Goal: Use online tool/utility: Utilize a website feature to perform a specific function

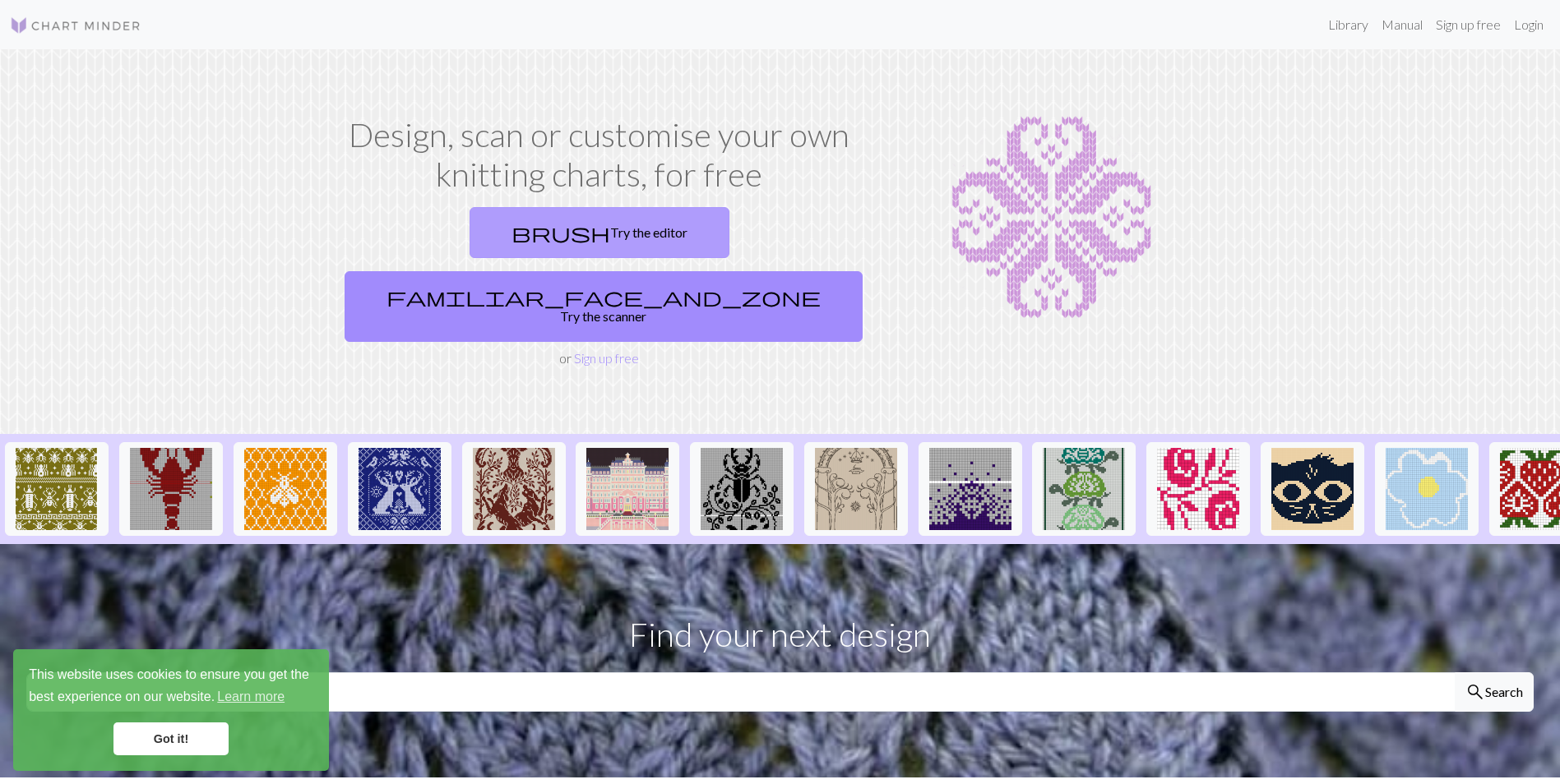
click at [470, 234] on link "brush Try the editor" at bounding box center [599, 233] width 260 height 51
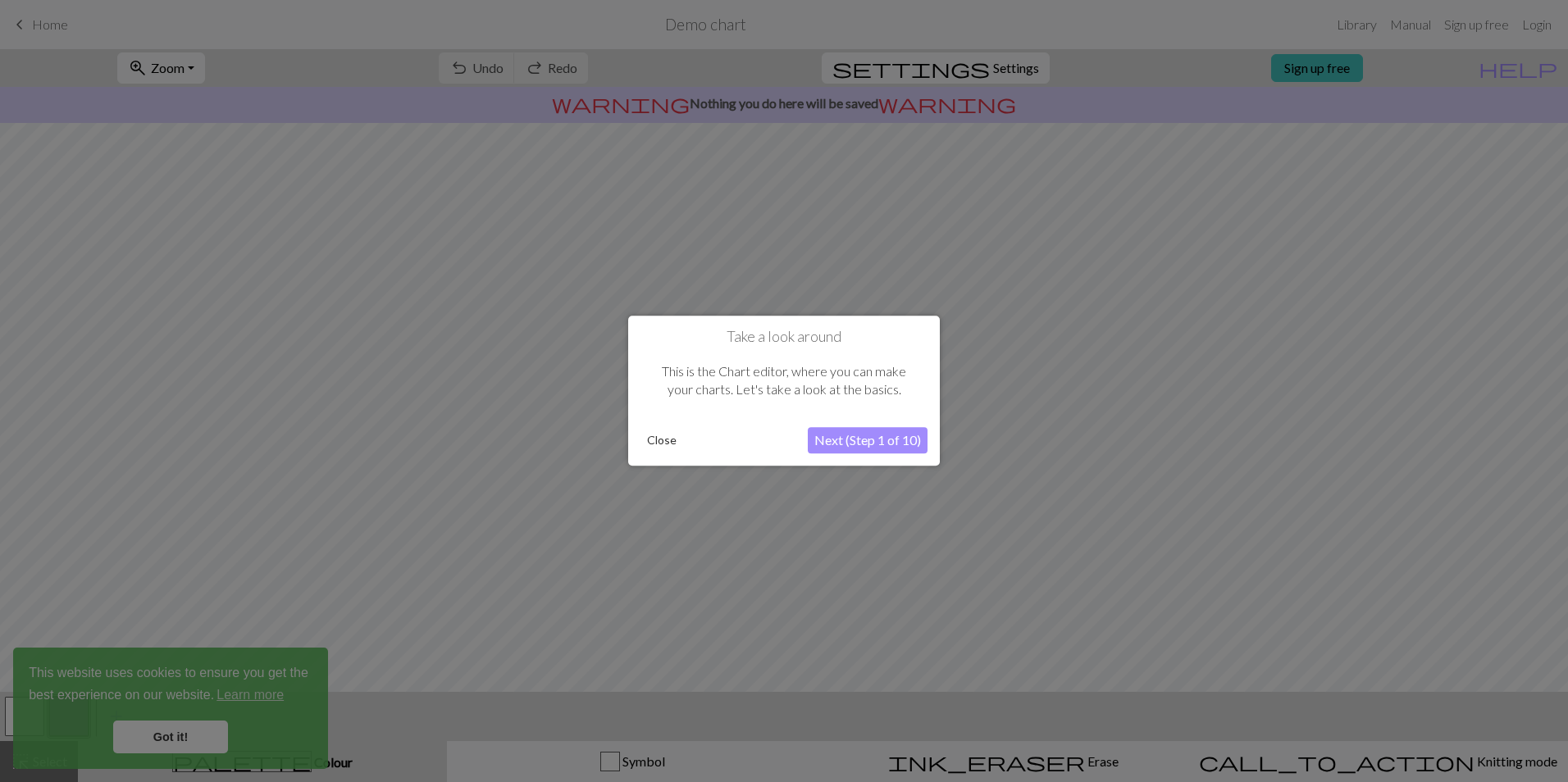
click at [867, 437] on button "Next (Step 1 of 10)" at bounding box center [867, 441] width 120 height 26
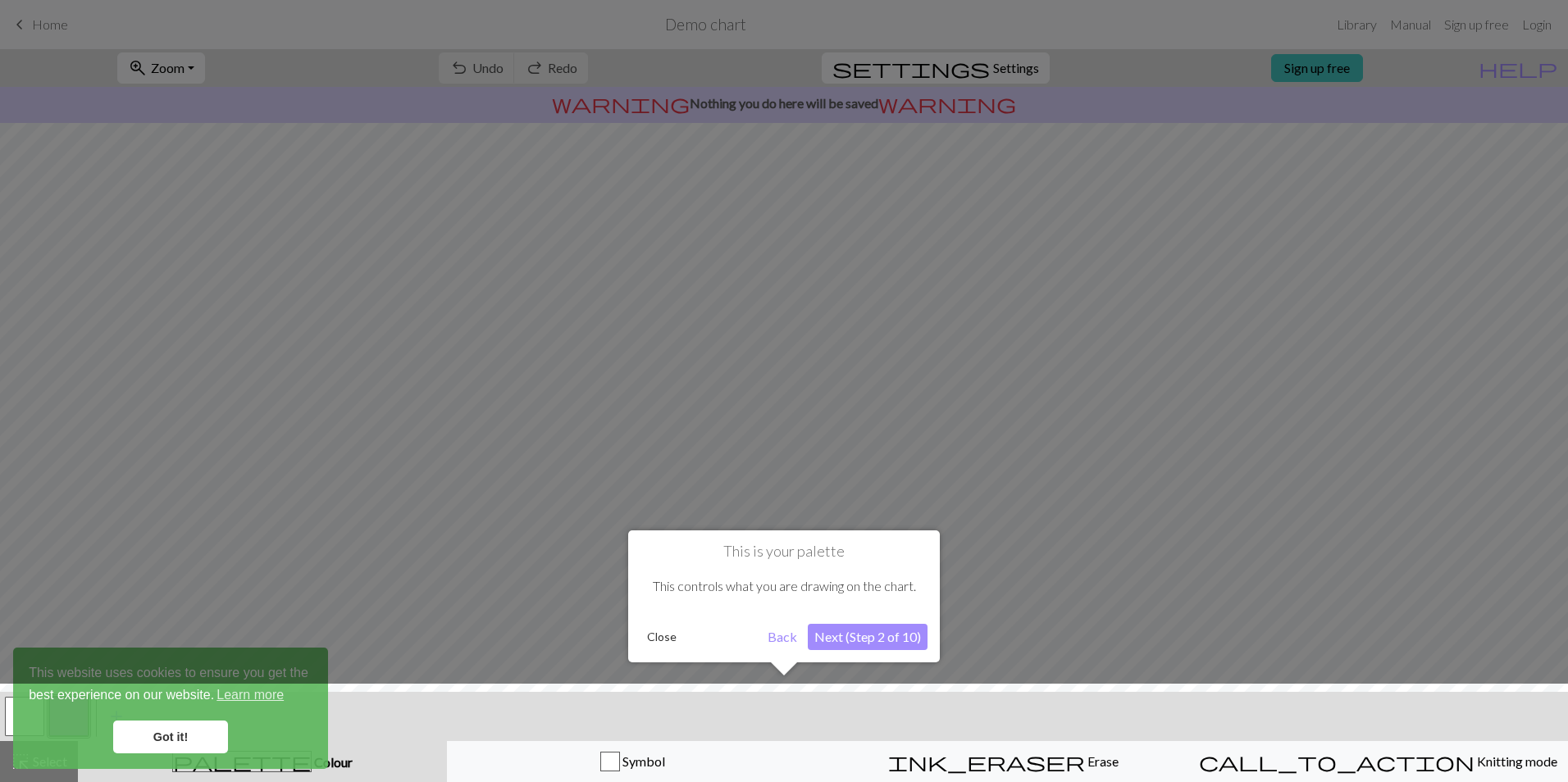
click at [843, 635] on button "Next (Step 2 of 10)" at bounding box center [867, 637] width 120 height 26
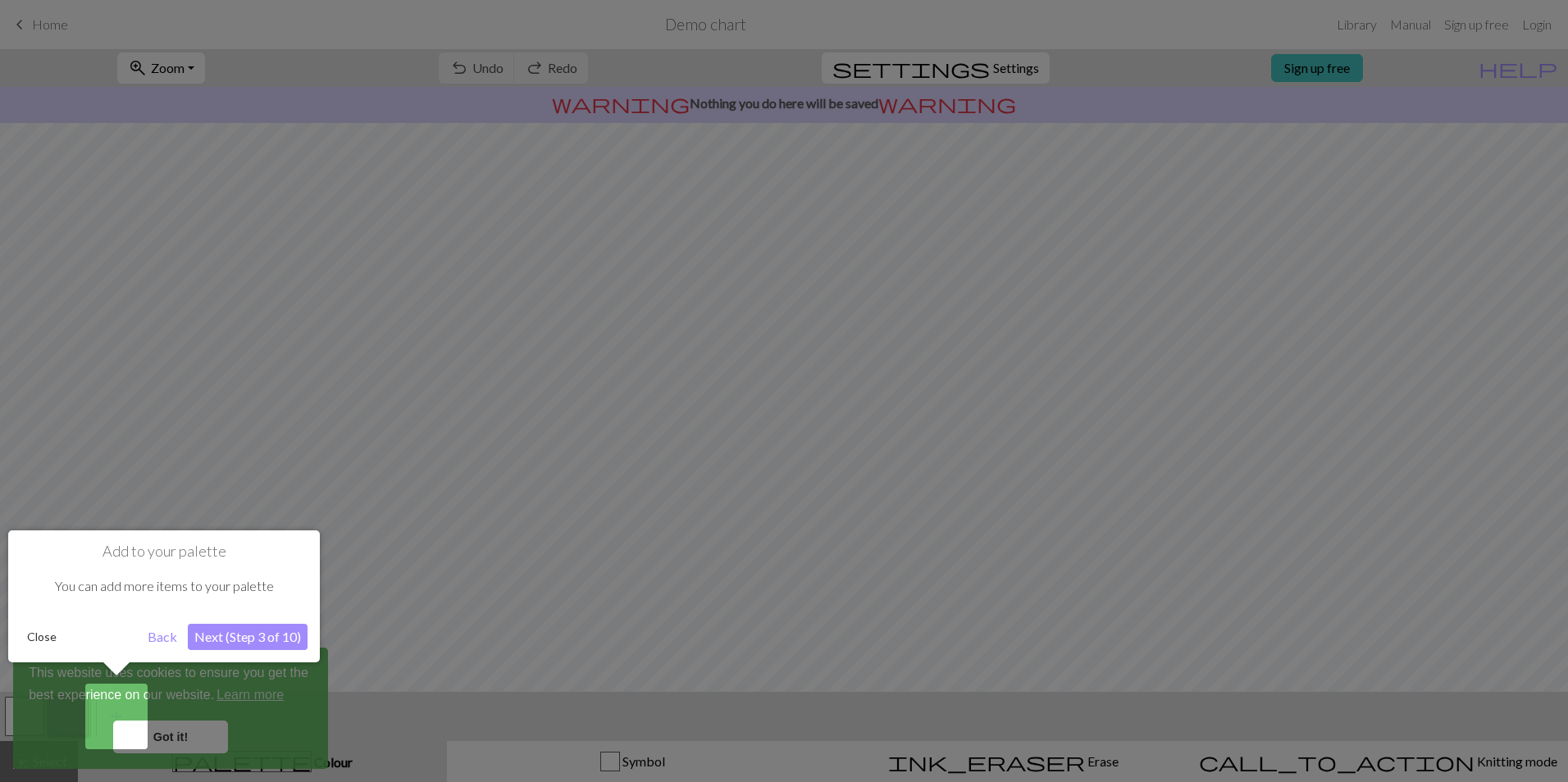
click at [223, 635] on button "Next (Step 3 of 10)" at bounding box center [247, 637] width 120 height 26
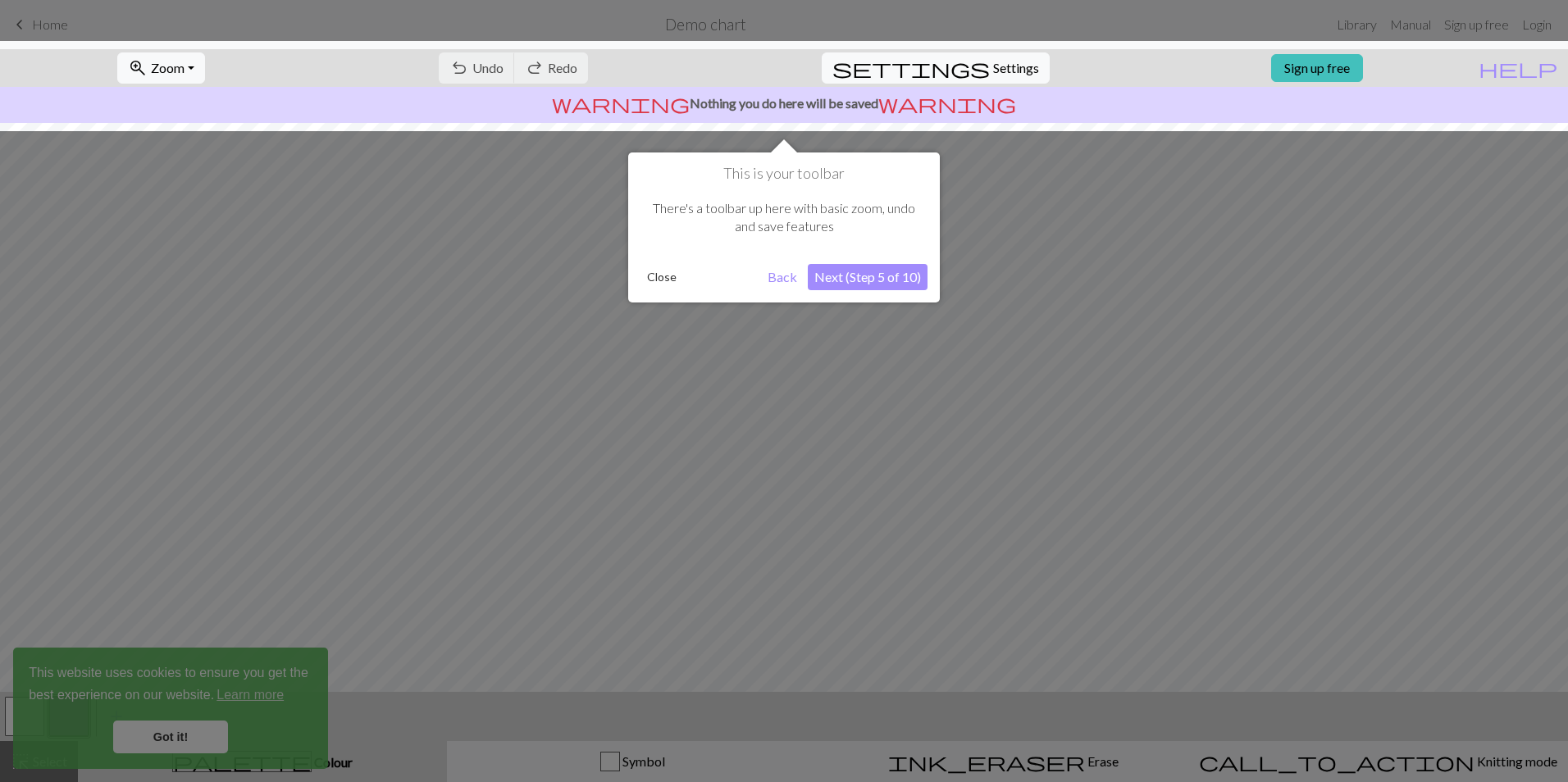
click at [879, 281] on button "Next (Step 5 of 10)" at bounding box center [867, 277] width 120 height 26
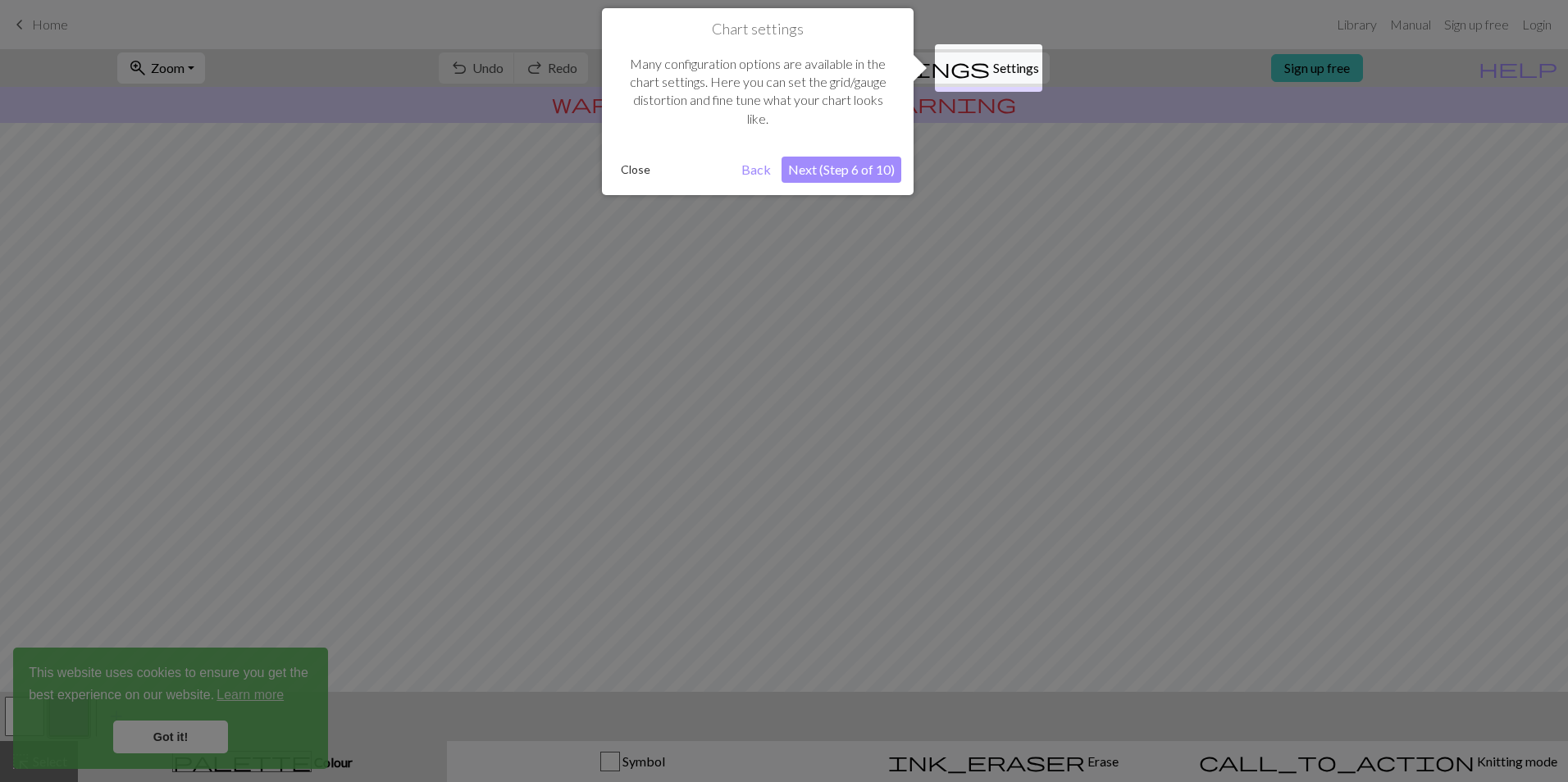
click at [867, 174] on button "Next (Step 6 of 10)" at bounding box center [841, 169] width 120 height 26
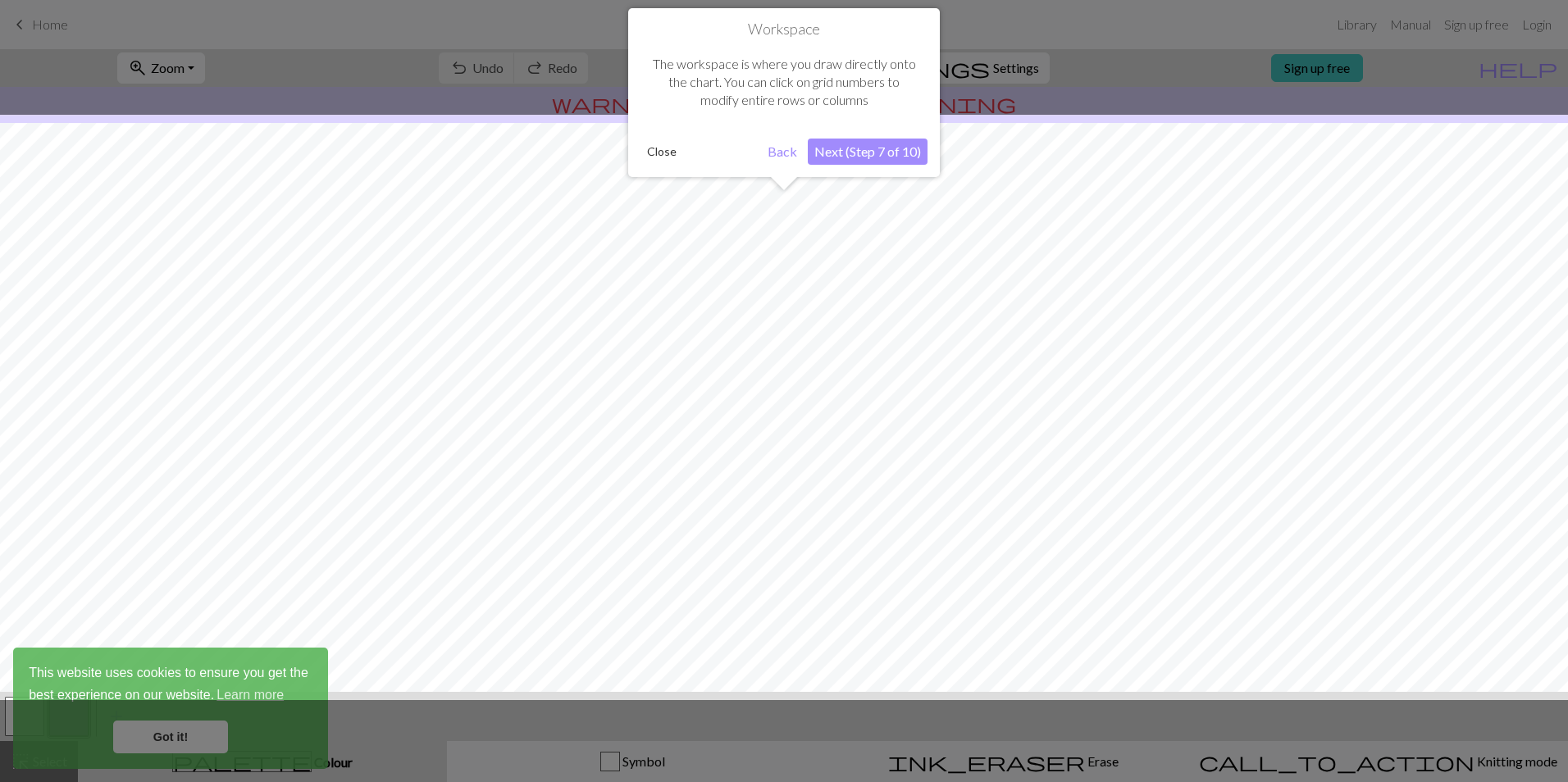
scroll to position [42, 0]
click at [868, 148] on button "Next (Step 7 of 10)" at bounding box center [867, 151] width 120 height 26
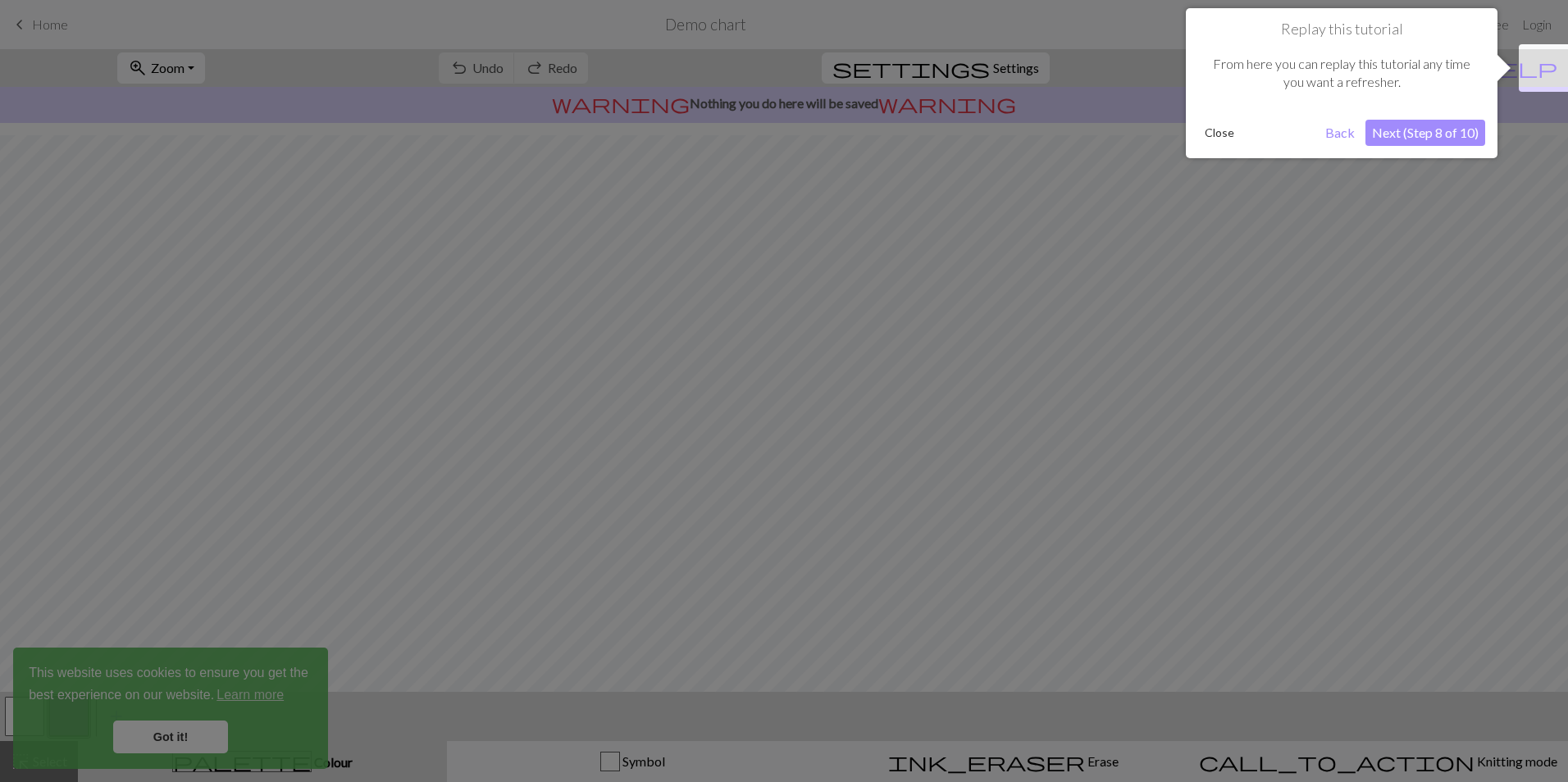
click at [1422, 135] on button "Next (Step 8 of 10)" at bounding box center [1425, 132] width 120 height 26
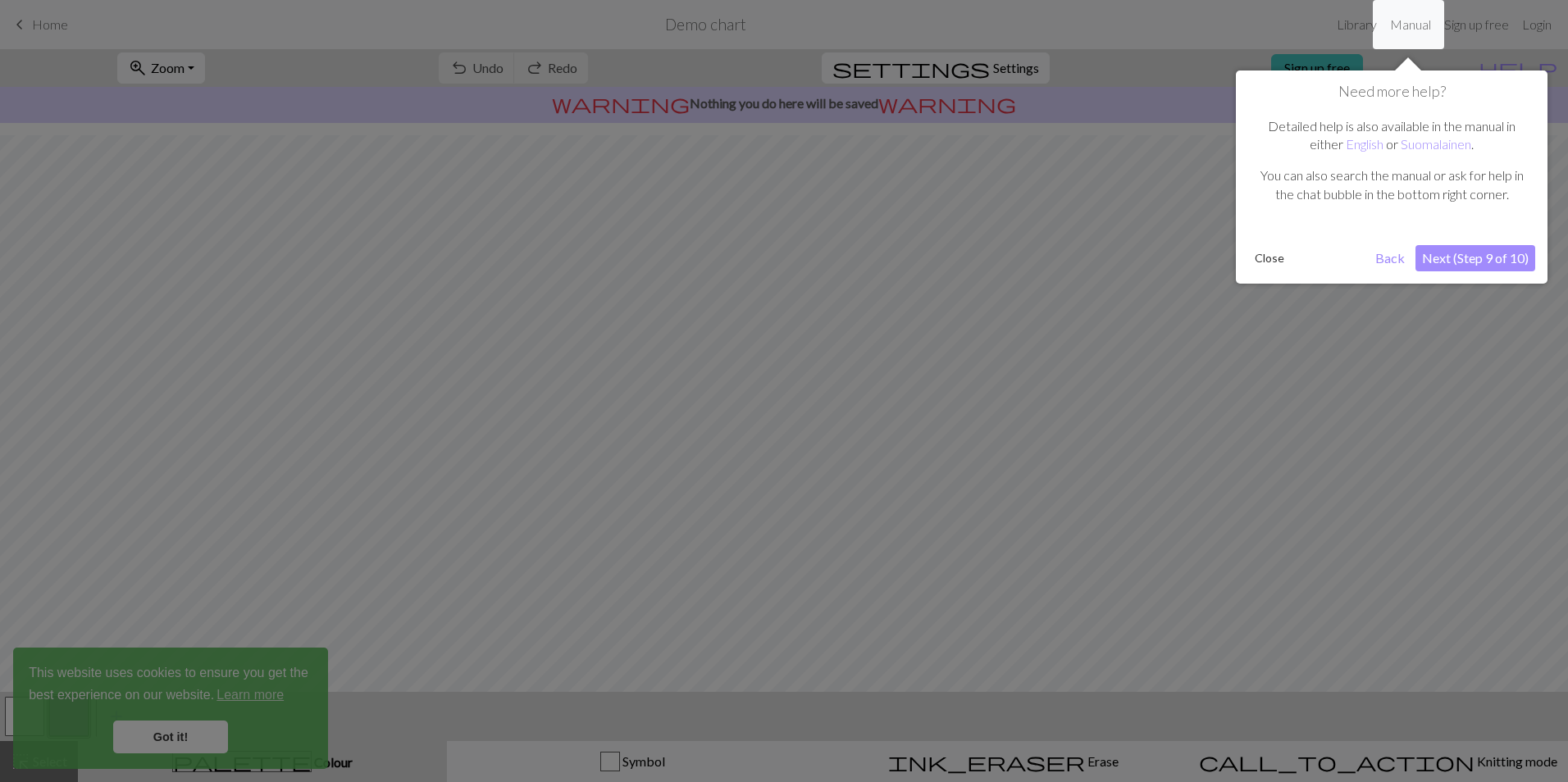
click at [1481, 261] on button "Next (Step 9 of 10)" at bounding box center [1475, 258] width 120 height 26
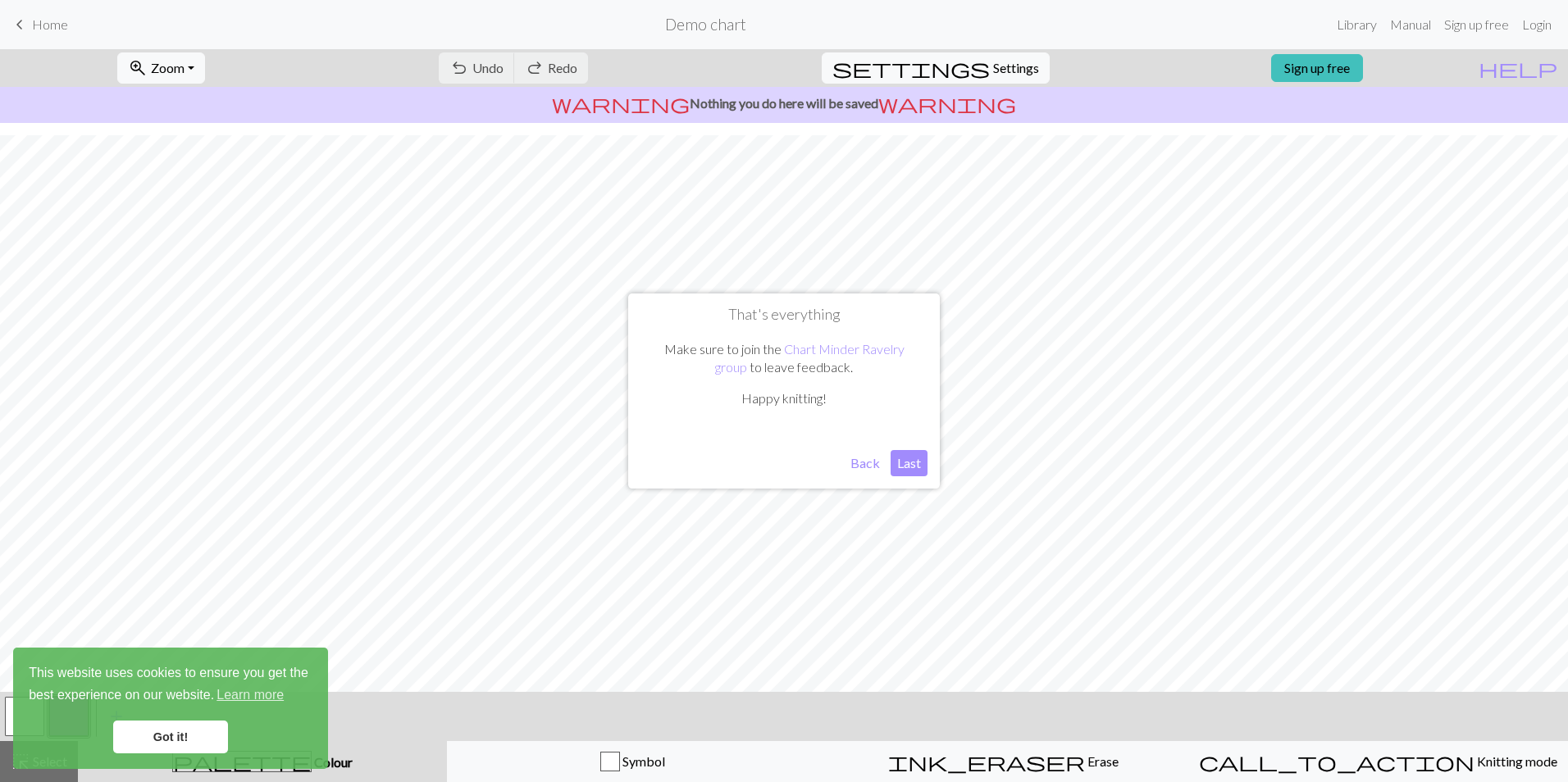
click at [902, 469] on button "Last" at bounding box center [909, 463] width 37 height 26
click at [142, 745] on link "Got it!" at bounding box center [170, 737] width 115 height 33
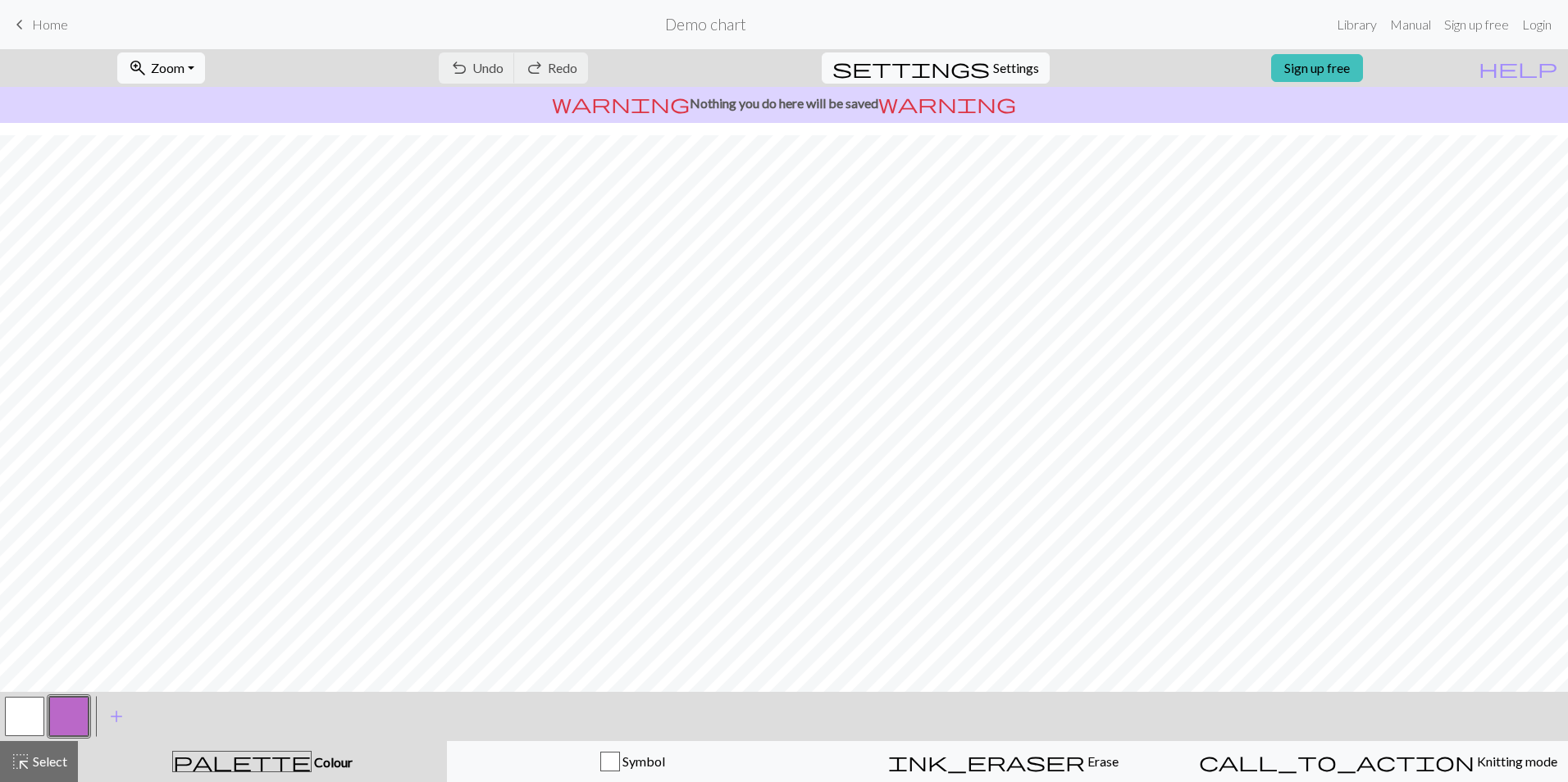
click at [54, 28] on span "Home" at bounding box center [49, 24] width 36 height 16
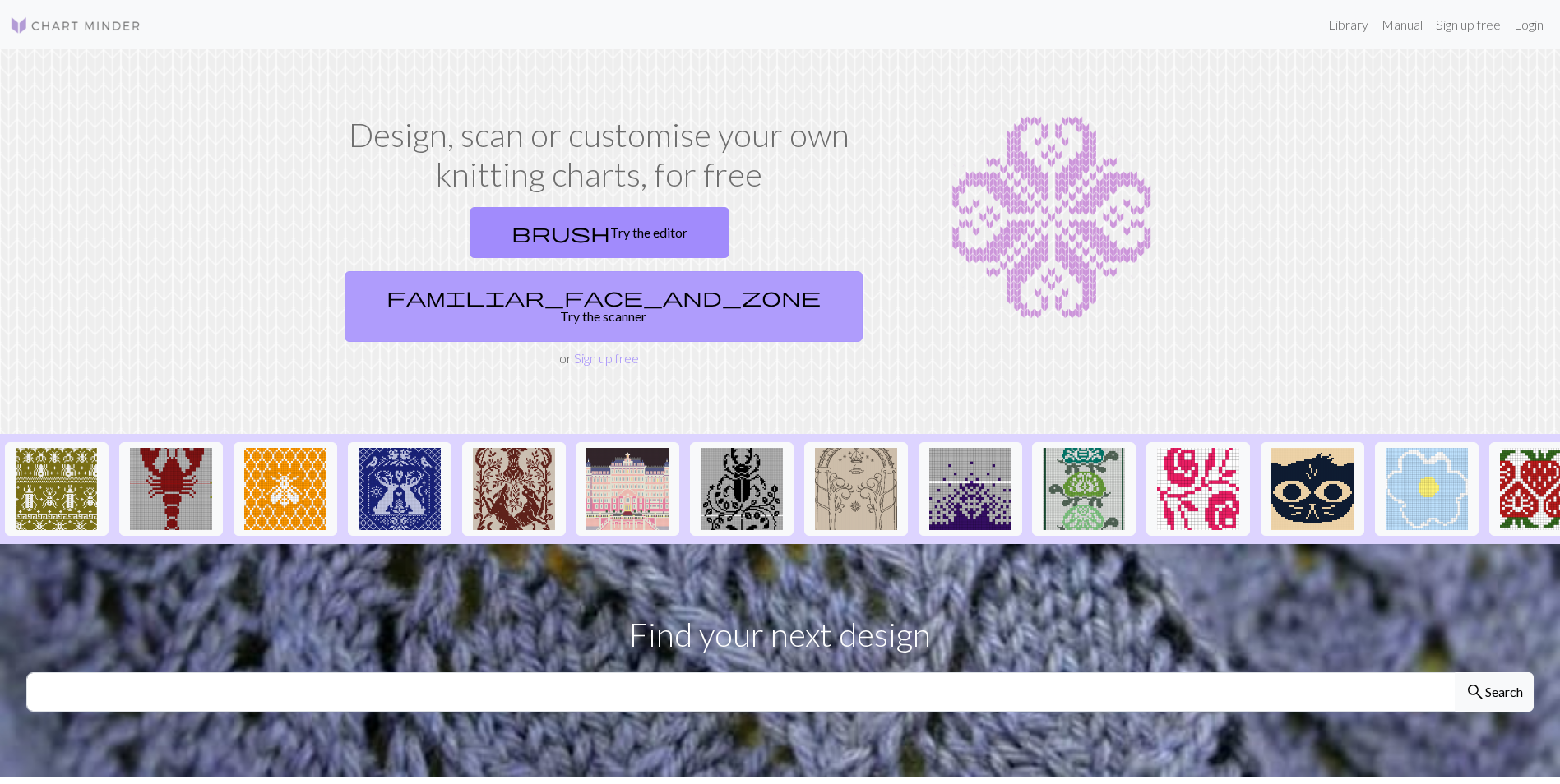
click at [745, 271] on link "familiar_face_and_zone Try the scanner" at bounding box center [603, 307] width 518 height 71
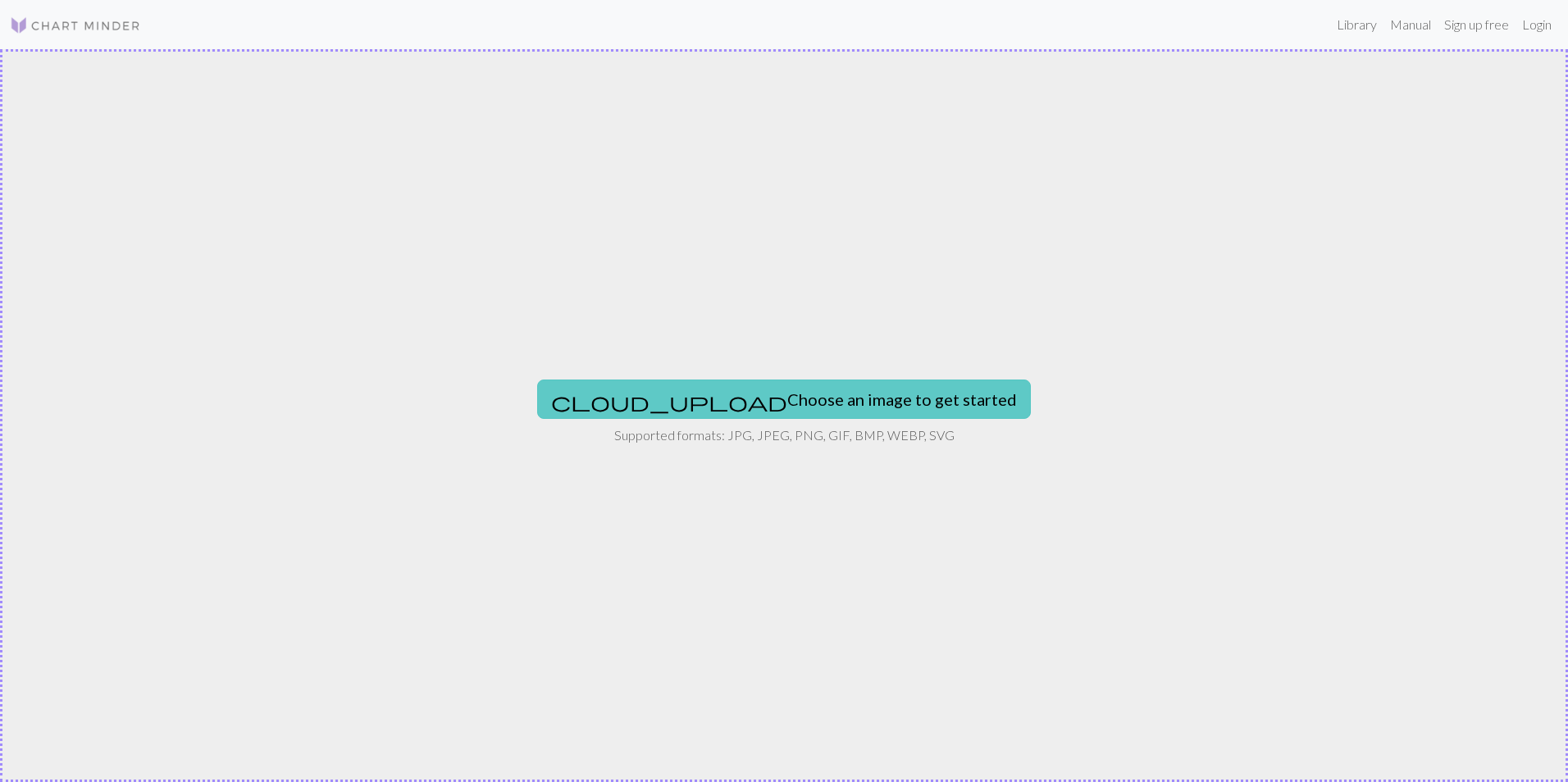
click at [831, 391] on button "cloud_upload Choose an image to get started" at bounding box center [784, 399] width 494 height 39
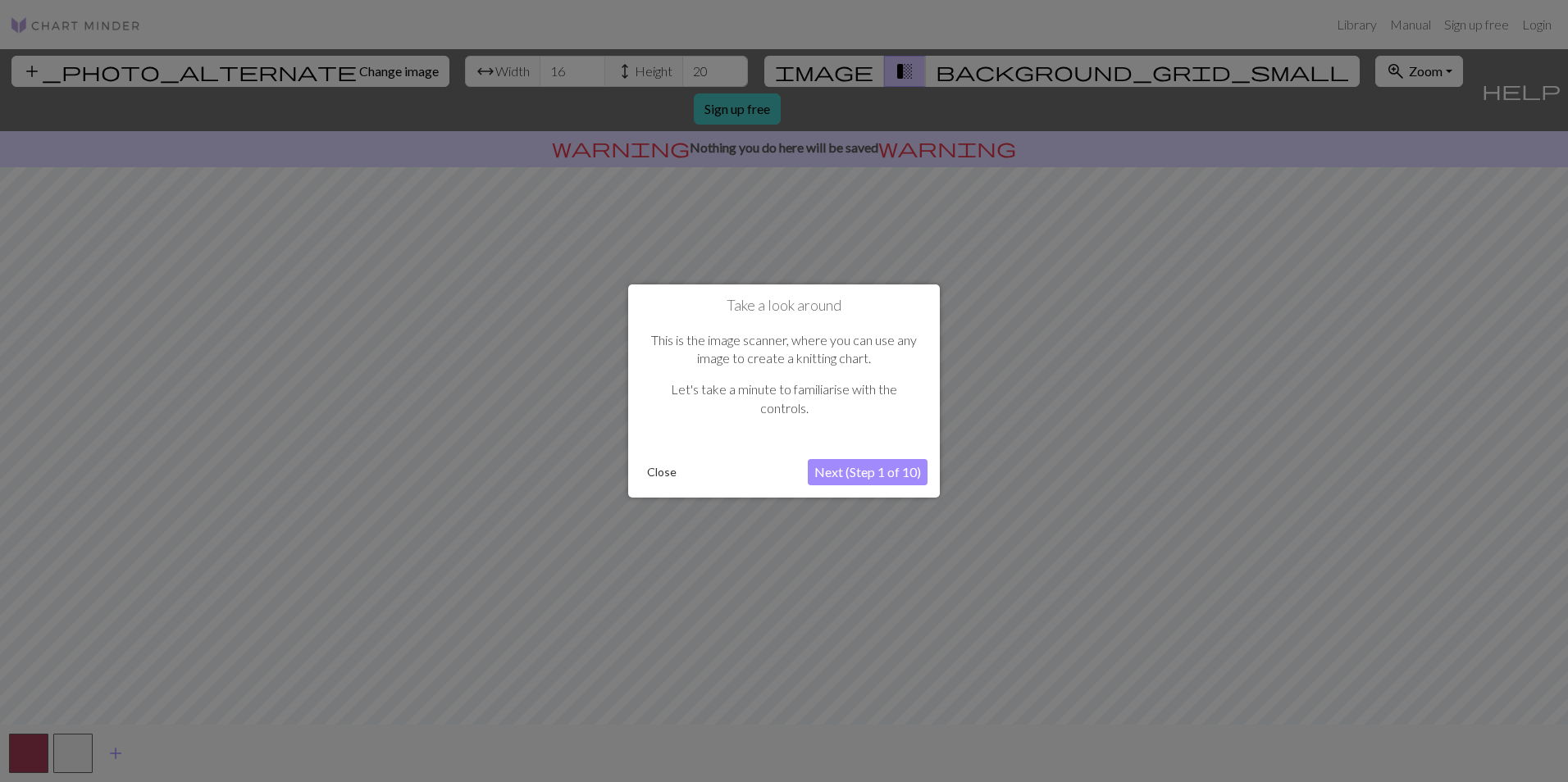
click at [864, 471] on button "Next (Step 1 of 10)" at bounding box center [867, 472] width 120 height 26
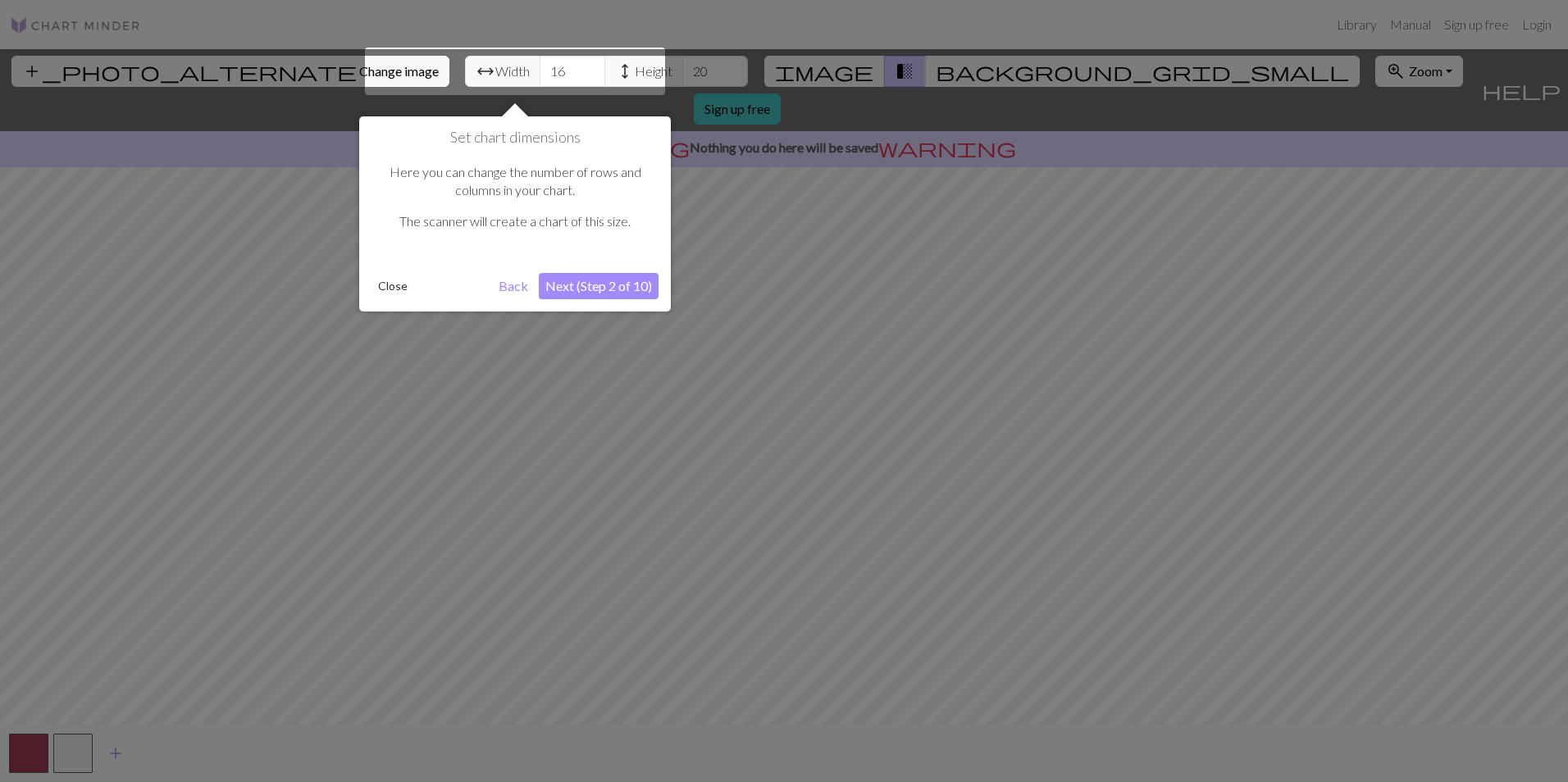
click at [608, 286] on button "Next (Step 2 of 10)" at bounding box center [598, 286] width 120 height 26
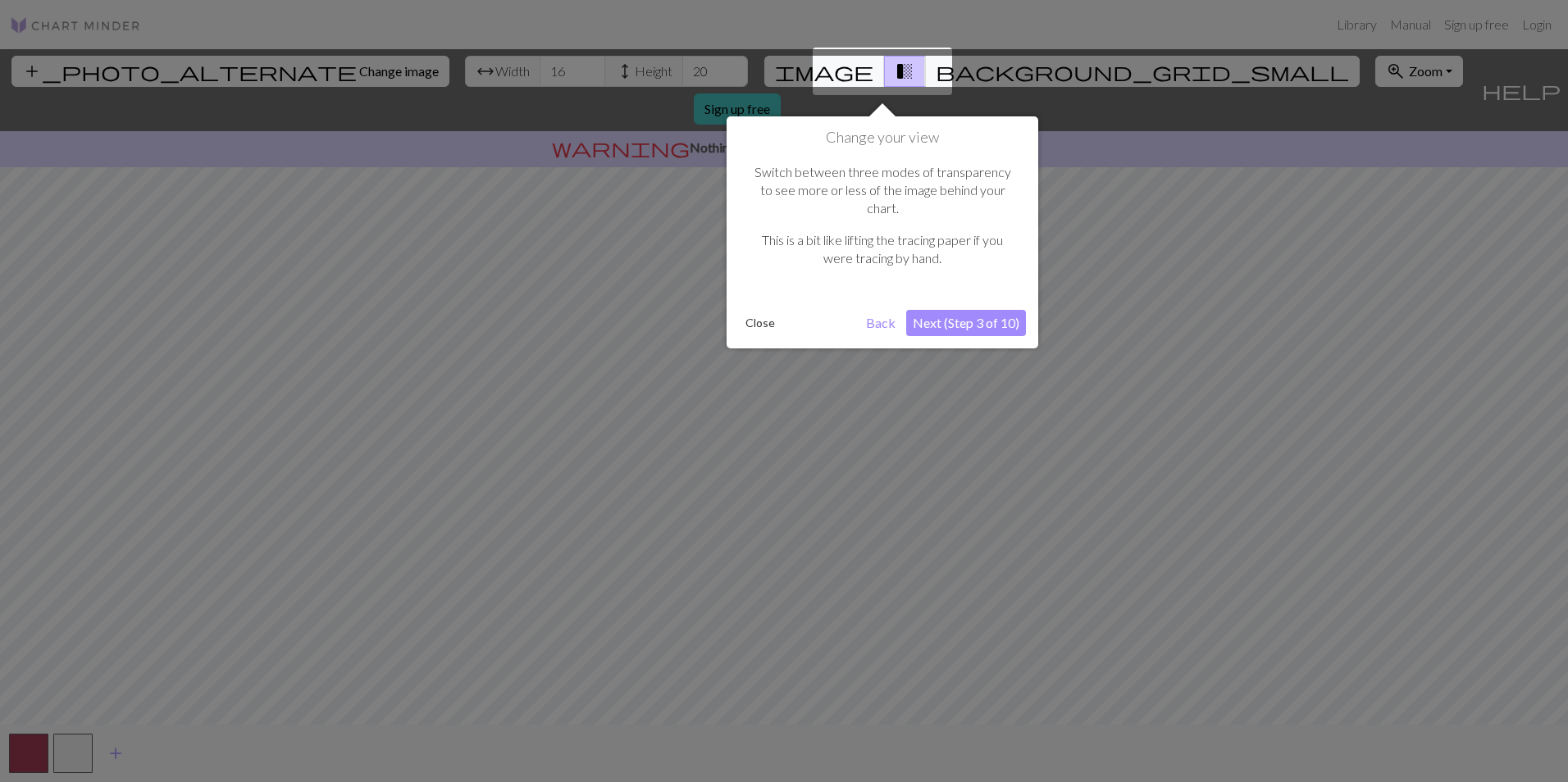
click at [962, 310] on button "Next (Step 3 of 10)" at bounding box center [965, 323] width 120 height 26
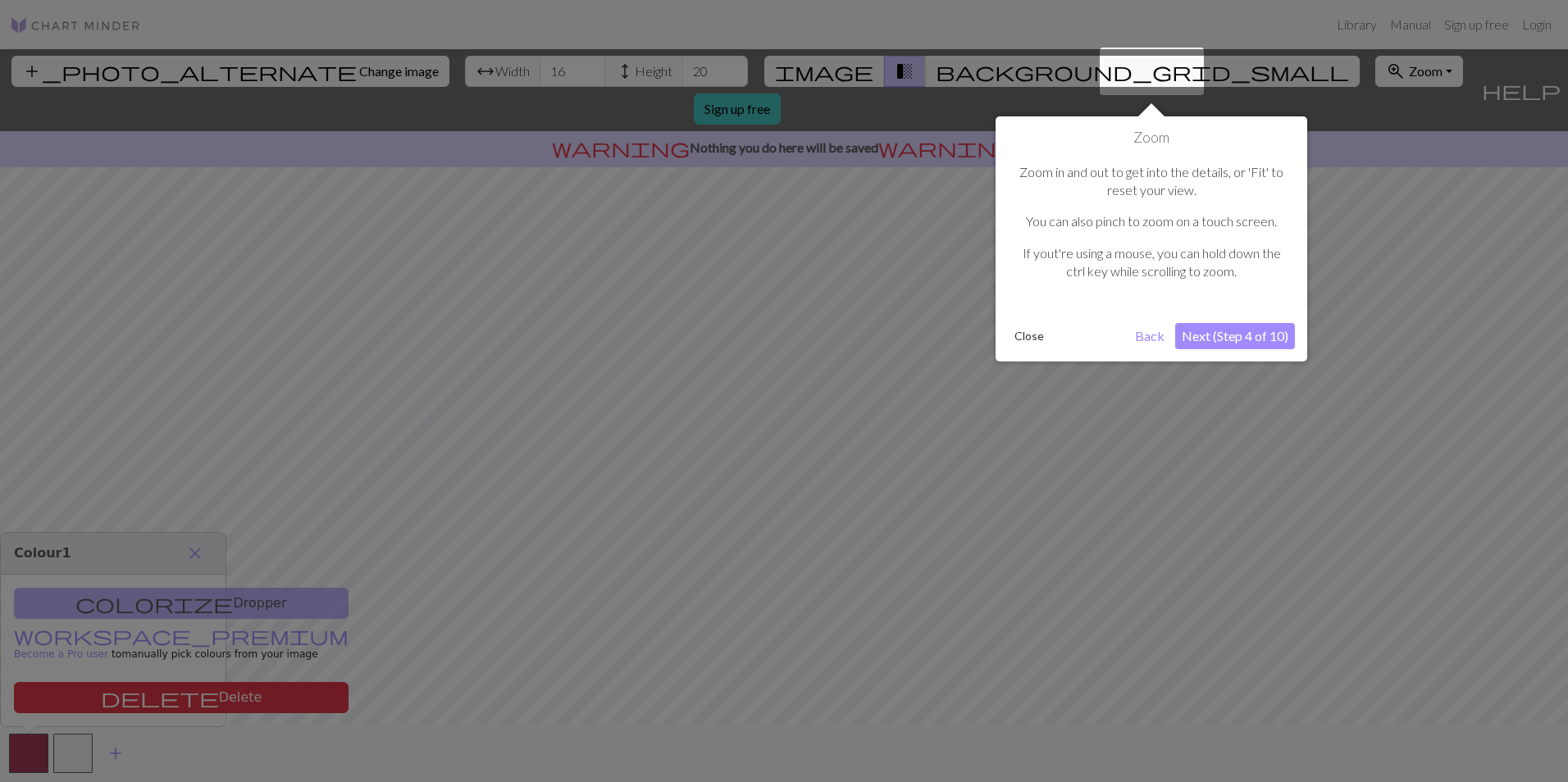
click at [1221, 340] on button "Next (Step 4 of 10)" at bounding box center [1234, 336] width 120 height 26
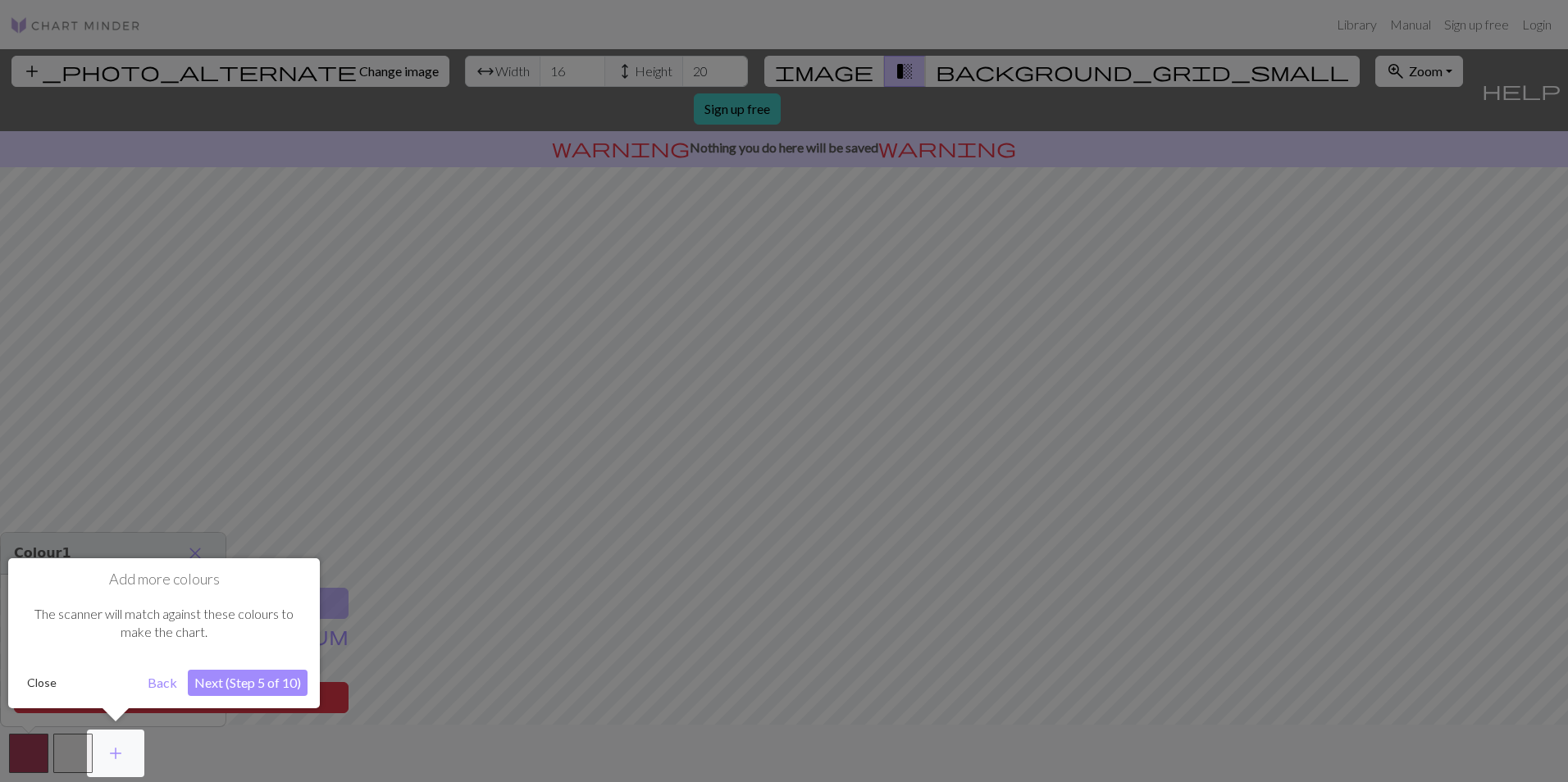
click at [276, 679] on button "Next (Step 5 of 10)" at bounding box center [247, 682] width 120 height 26
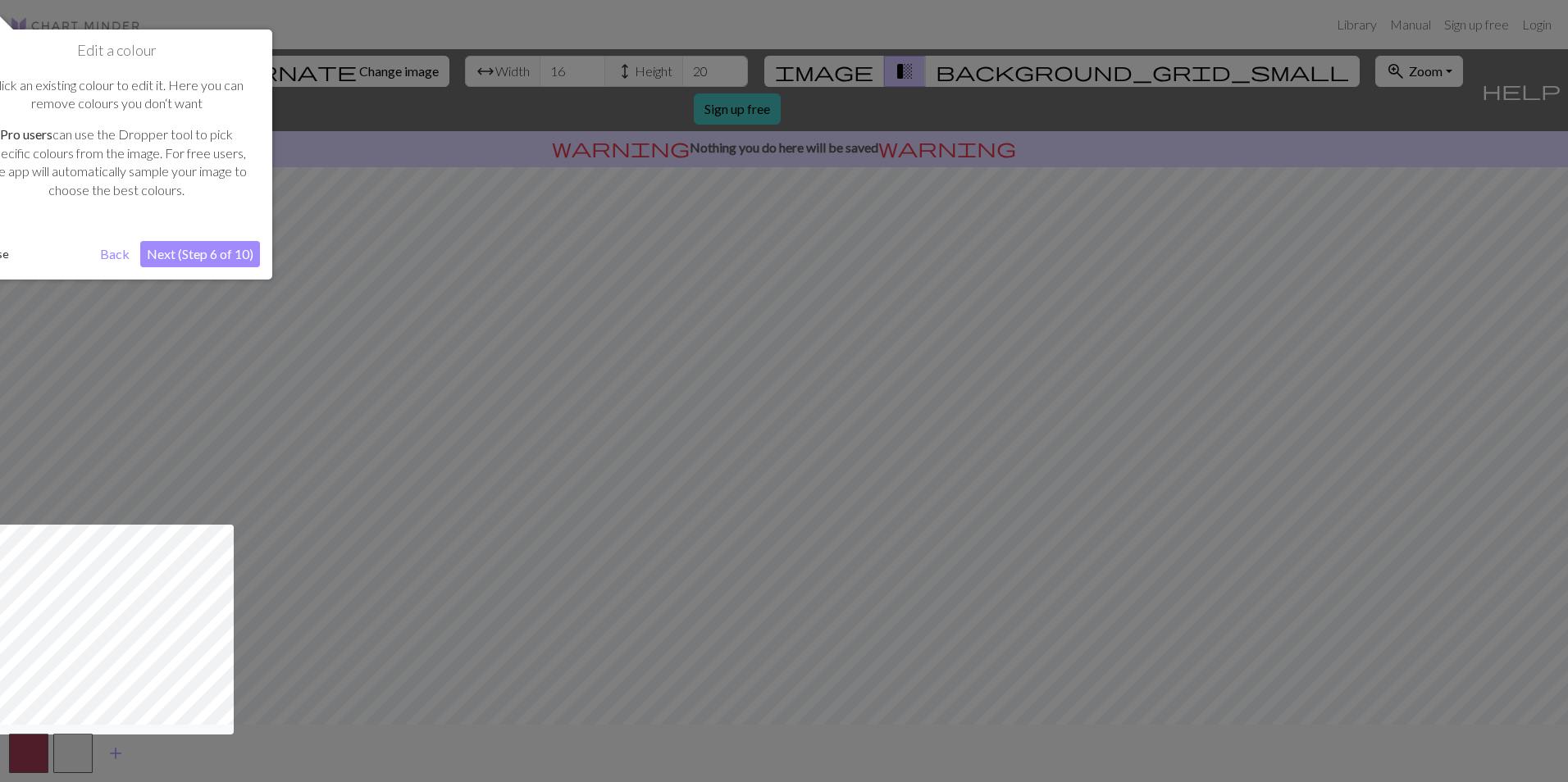
click at [199, 246] on button "Next (Step 6 of 10)" at bounding box center [199, 254] width 120 height 26
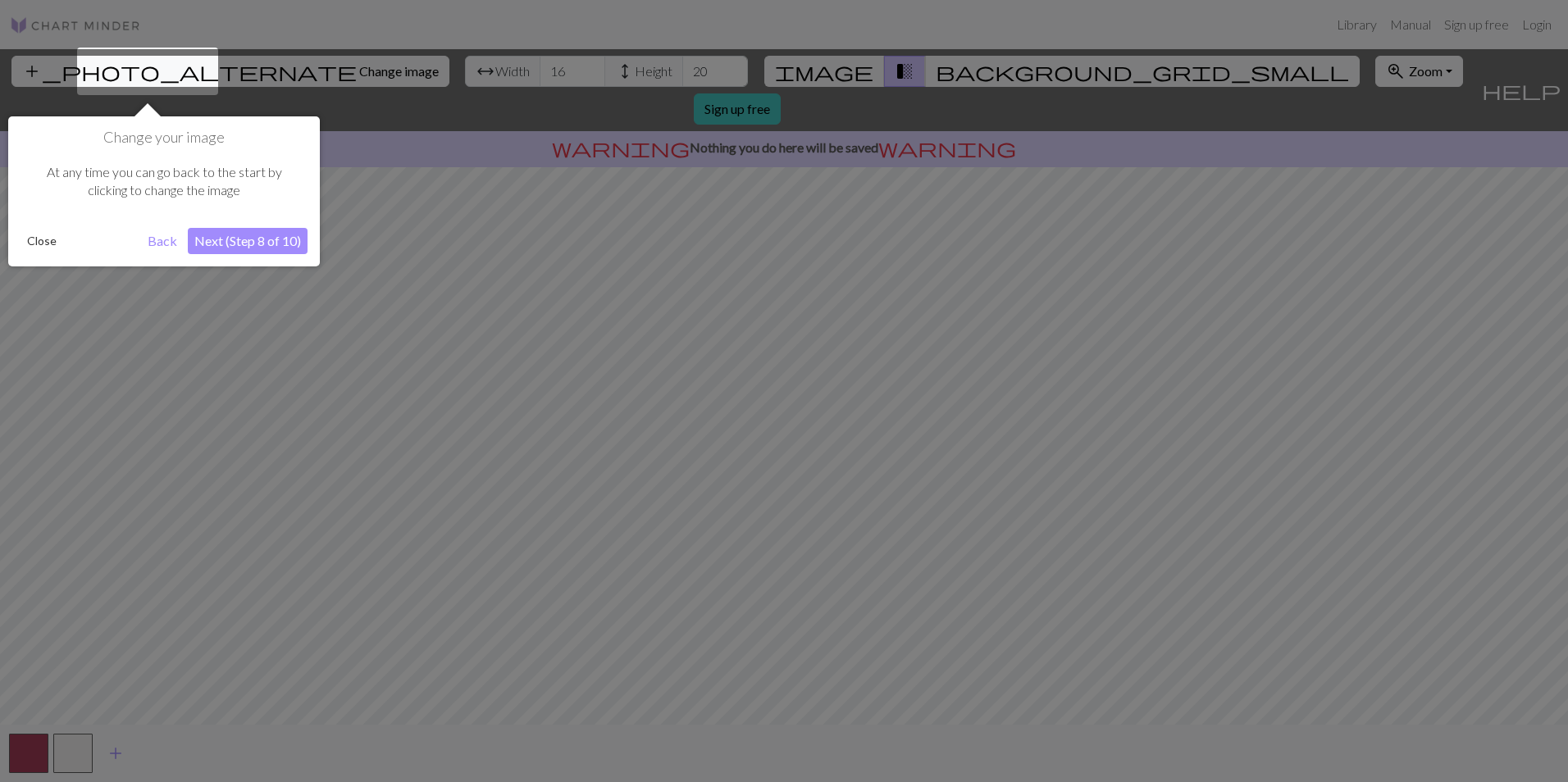
click at [270, 245] on button "Next (Step 8 of 10)" at bounding box center [247, 241] width 120 height 26
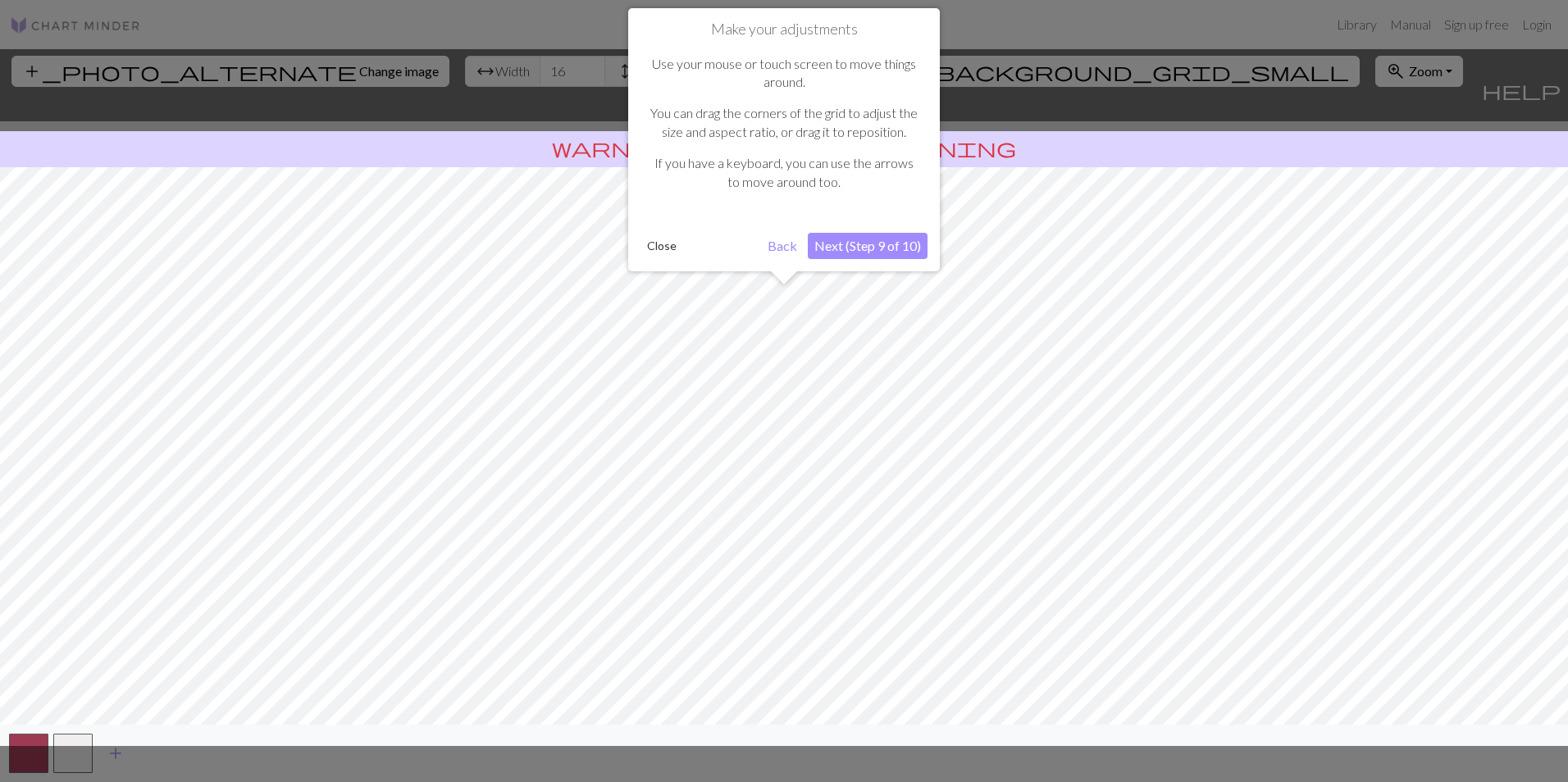
click at [864, 241] on button "Next (Step 9 of 10)" at bounding box center [867, 246] width 120 height 26
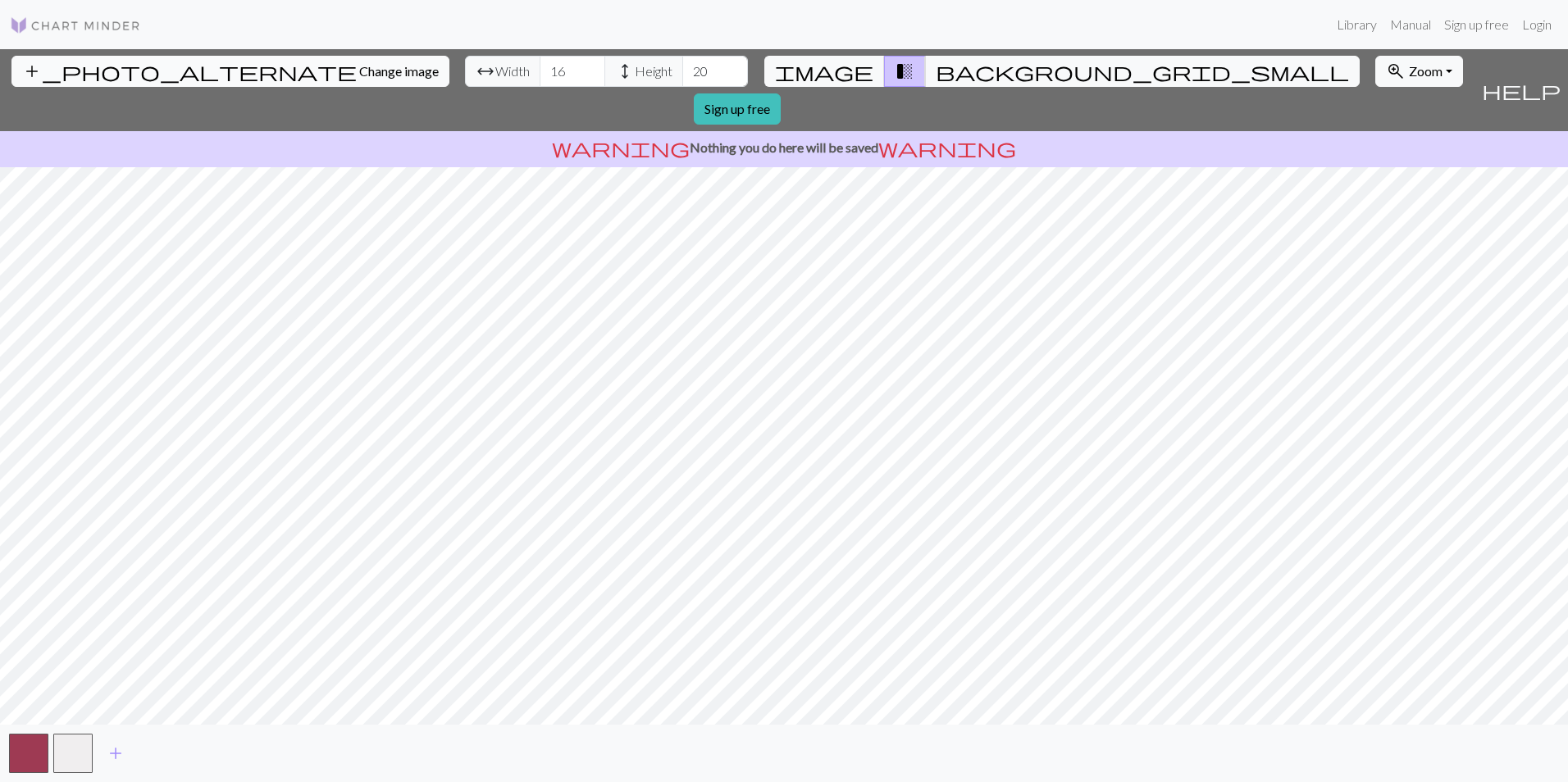
click at [145, 80] on button "add_photo_alternate Change image" at bounding box center [230, 71] width 438 height 31
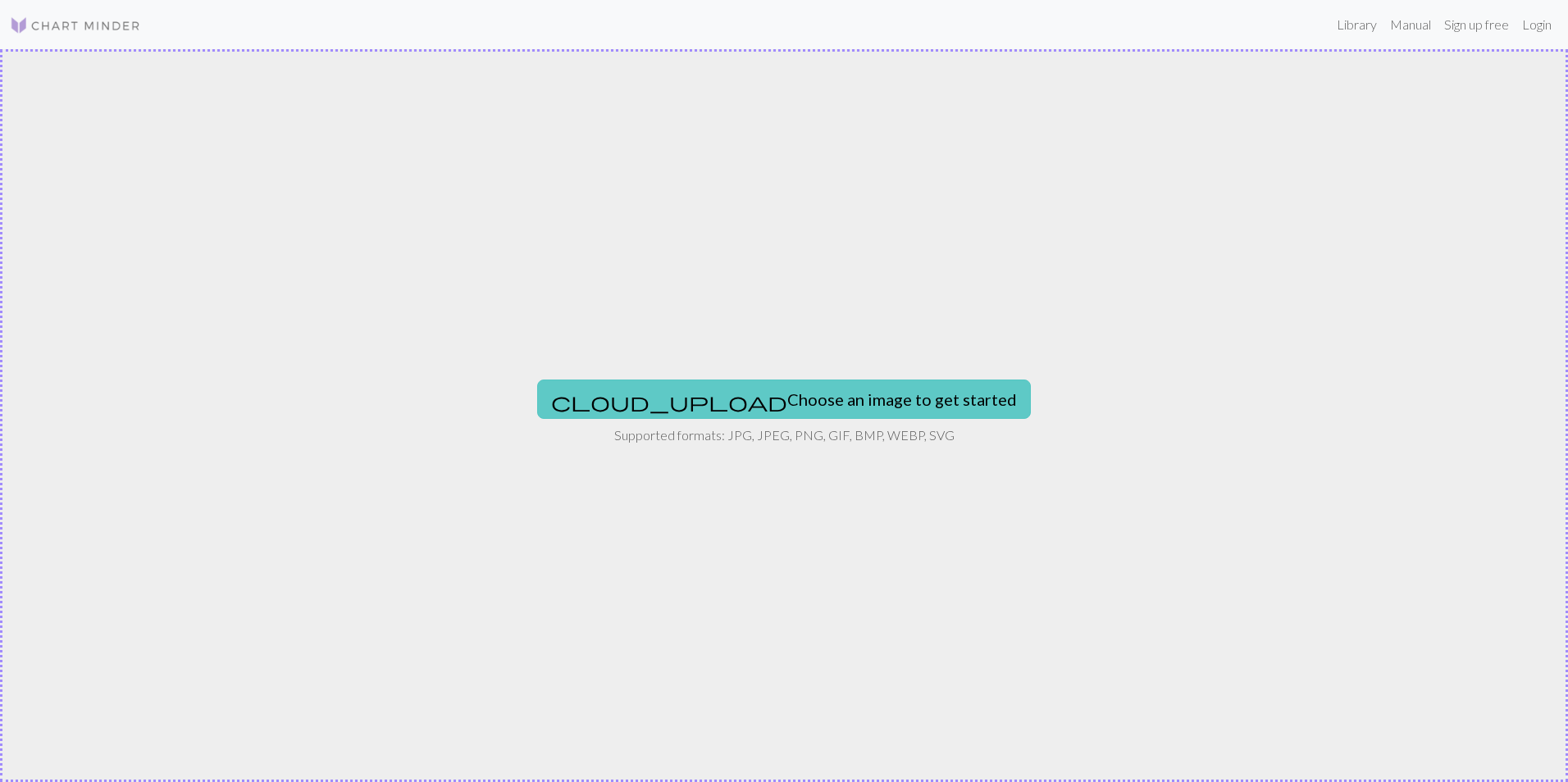
click at [770, 397] on button "cloud_upload Choose an image to get started" at bounding box center [784, 399] width 494 height 39
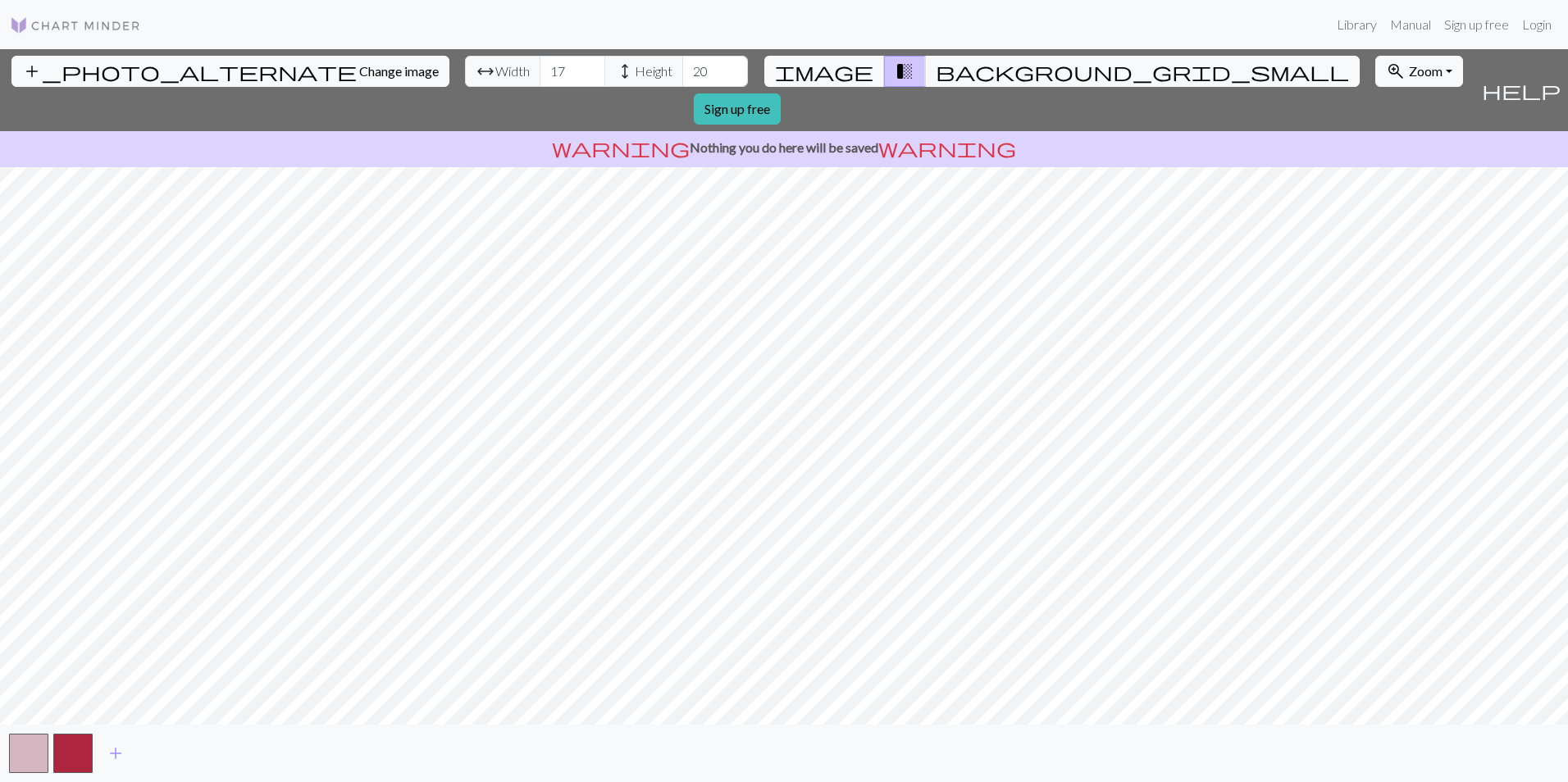
click at [780, 743] on div "add_photo_alternate Change image arrow_range Width 17 height Height 20 image tr…" at bounding box center [784, 416] width 1568 height 733
click at [80, 738] on button "button" at bounding box center [73, 754] width 39 height 39
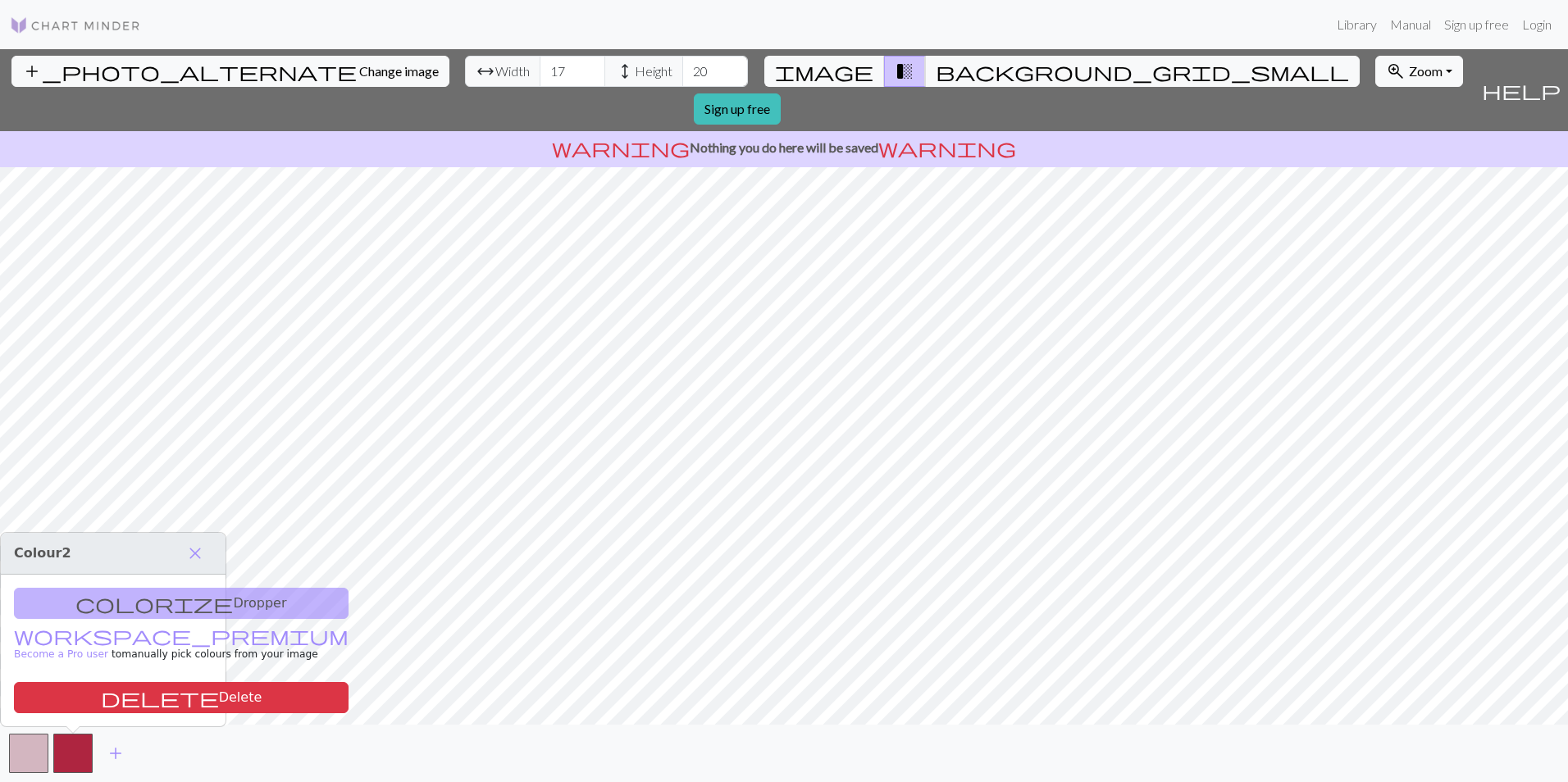
click at [91, 609] on div "colorize Dropper workspace_premium Become a Pro user to manually pick colours f…" at bounding box center [113, 650] width 225 height 152
click at [141, 599] on div "colorize Dropper workspace_premium Become a Pro user to manually pick colours f…" at bounding box center [113, 650] width 225 height 152
click at [106, 603] on div "colorize Dropper workspace_premium Become a Pro user to manually pick colours f…" at bounding box center [113, 650] width 225 height 152
click at [107, 603] on div "colorize Dropper workspace_premium Become a Pro user to manually pick colours f…" at bounding box center [113, 650] width 225 height 152
click at [58, 757] on button "button" at bounding box center [73, 754] width 39 height 39
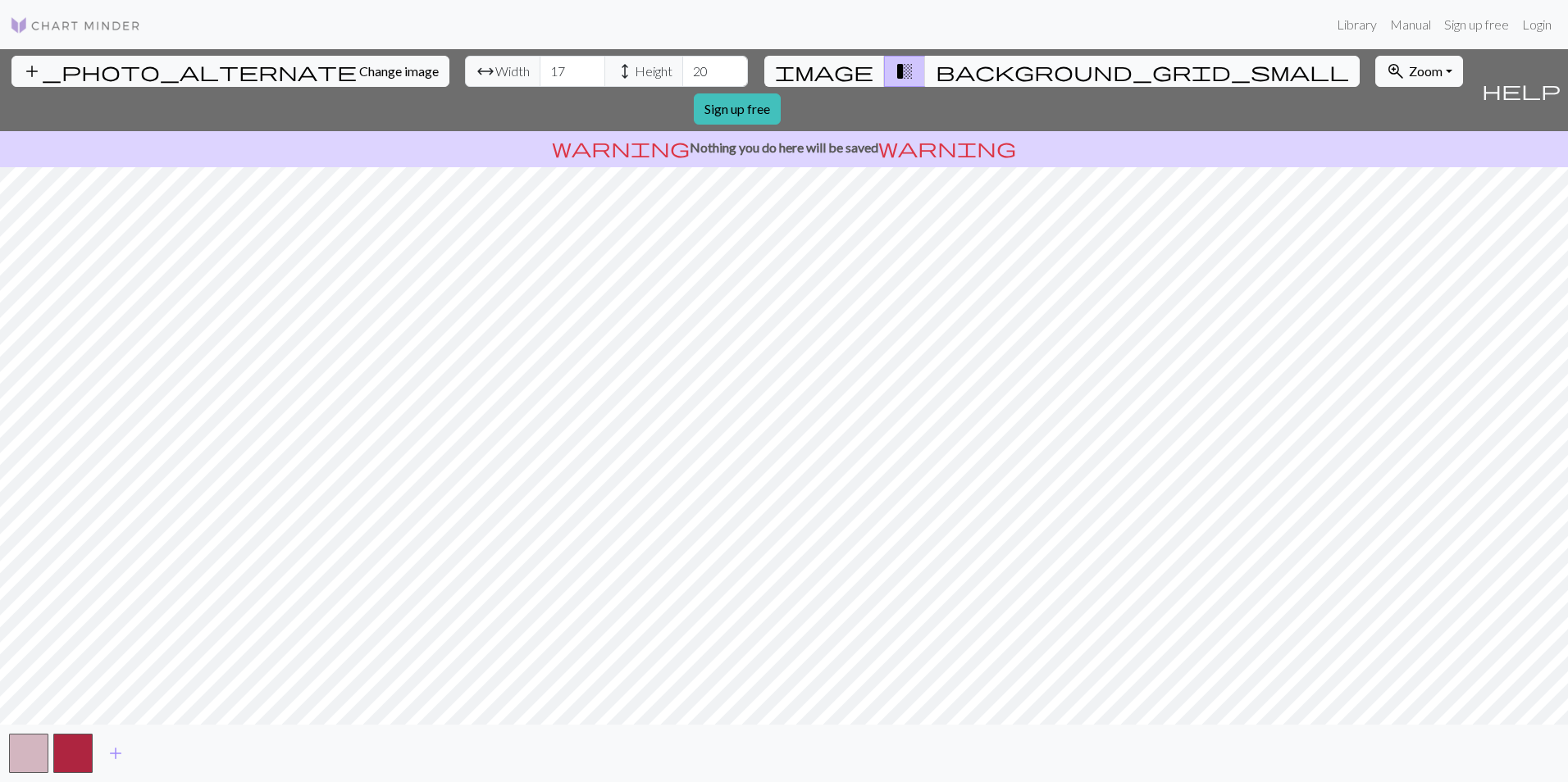
click at [925, 71] on button "background_grid_small" at bounding box center [1142, 71] width 435 height 31
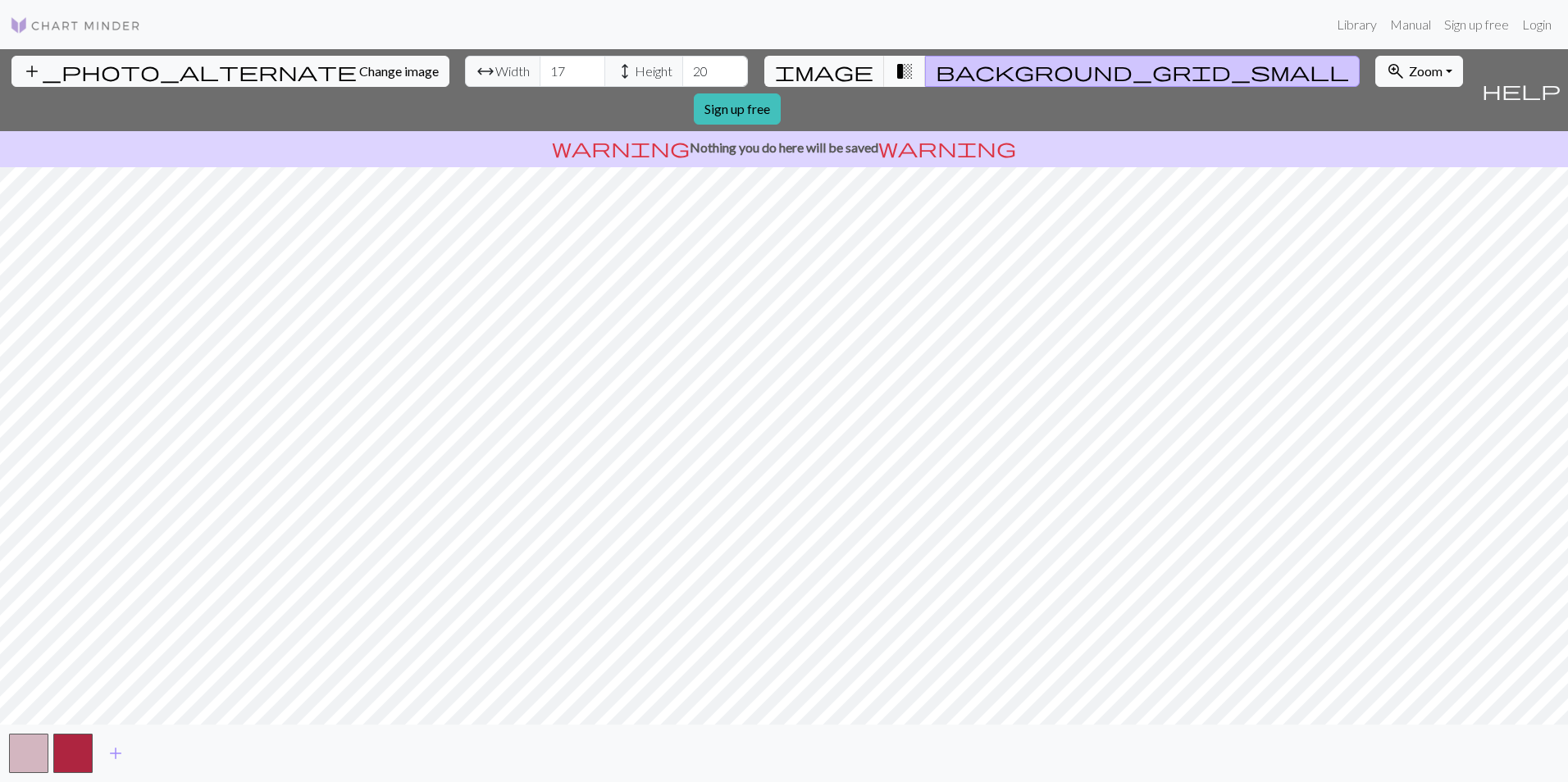
click at [895, 65] on span "transition_fade" at bounding box center [904, 70] width 19 height 23
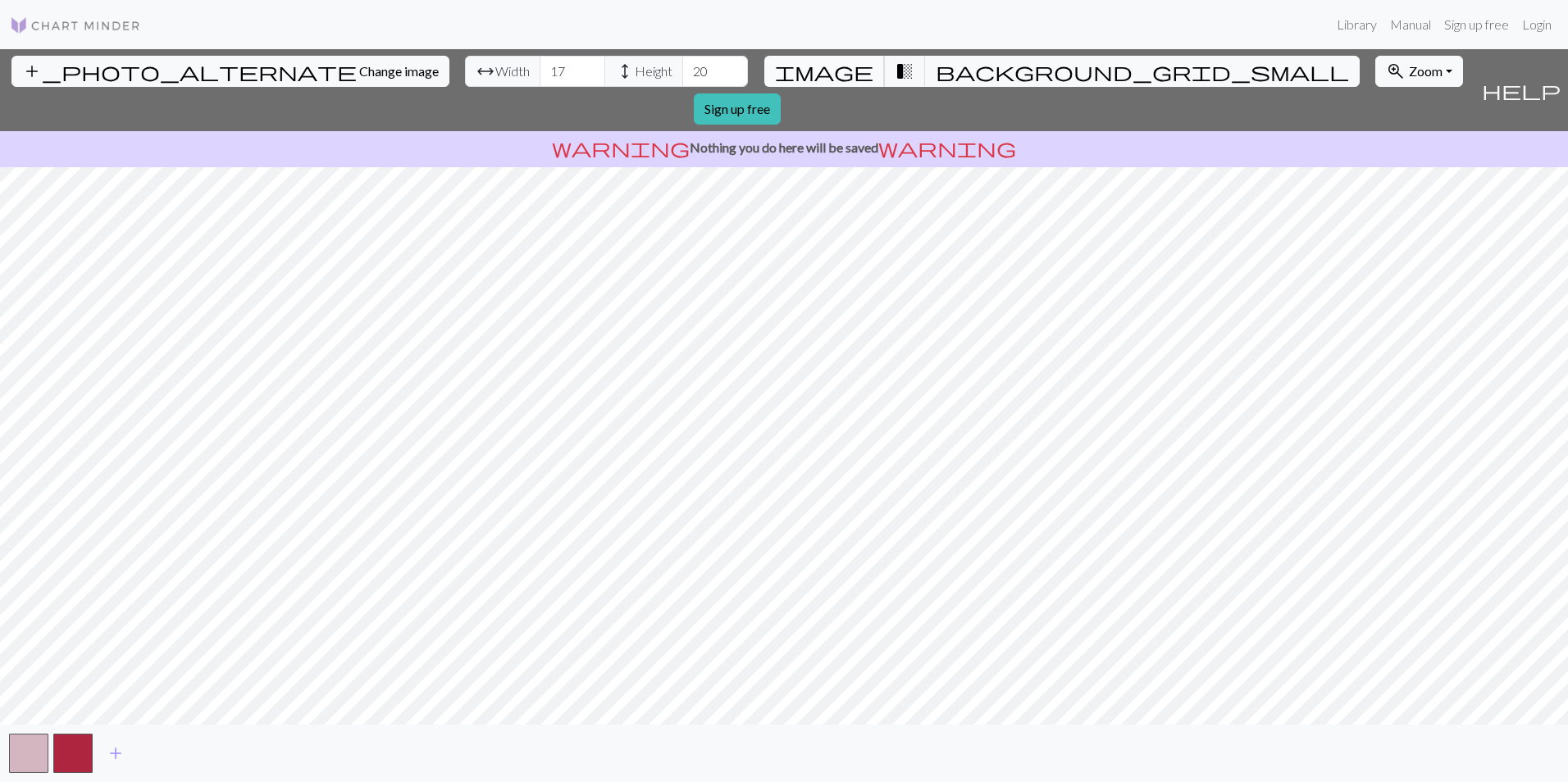
click at [829, 80] on button "image" at bounding box center [825, 71] width 121 height 31
click at [895, 69] on span "transition_fade" at bounding box center [904, 70] width 19 height 23
